Goal: Consume media (video, audio): Consume media (video, audio)

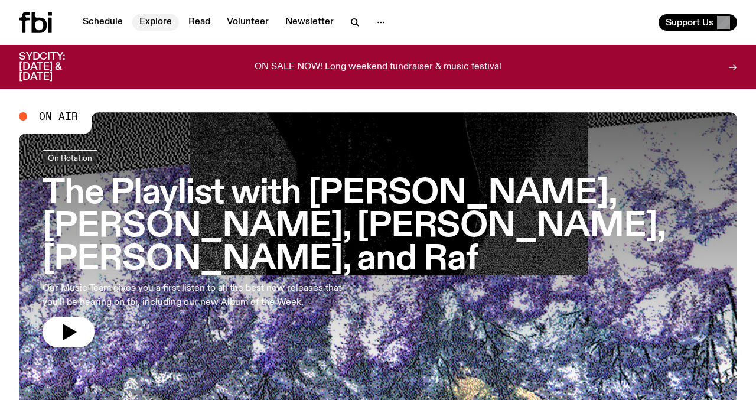
click at [154, 19] on link "Explore" at bounding box center [155, 22] width 47 height 17
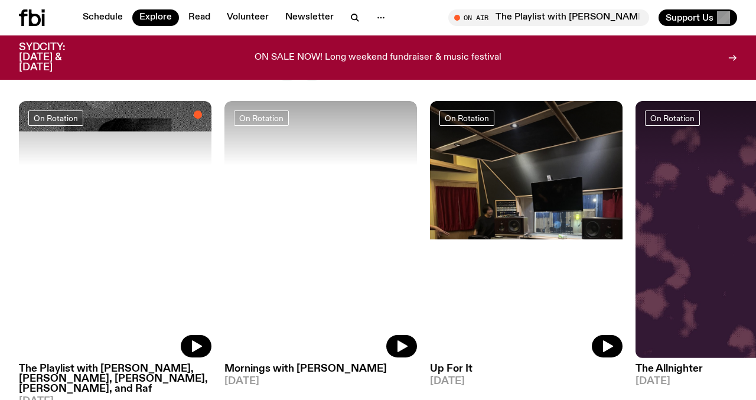
scroll to position [520, 0]
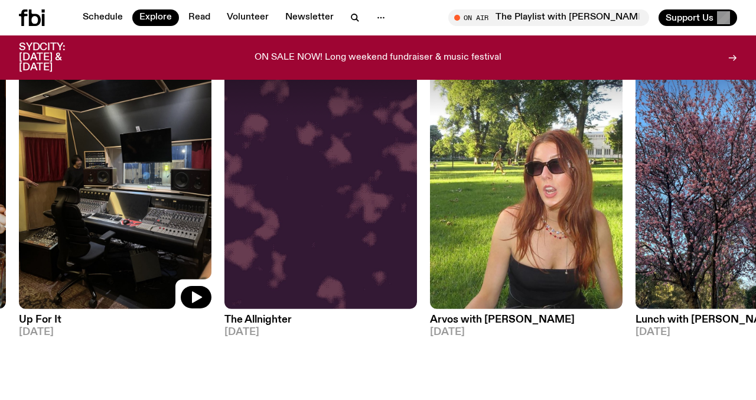
click at [101, 223] on img at bounding box center [115, 180] width 193 height 257
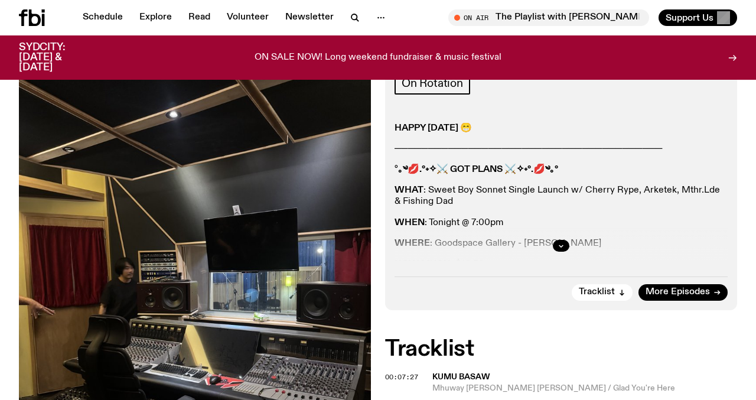
scroll to position [189, 0]
click at [565, 247] on button "button" at bounding box center [561, 246] width 17 height 12
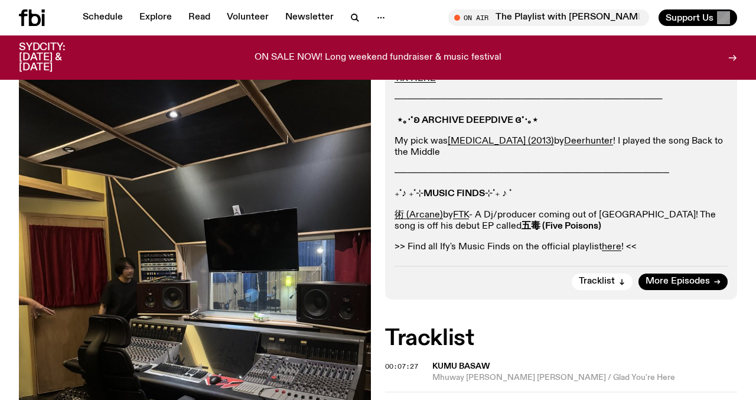
scroll to position [395, 0]
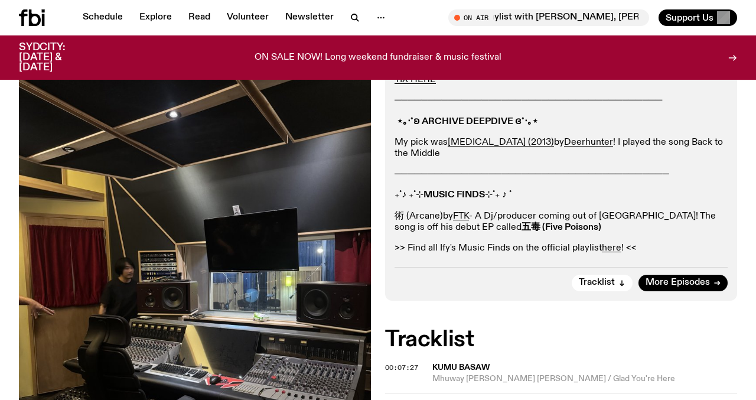
click at [438, 216] on link "術 (Arcane)" at bounding box center [419, 215] width 48 height 9
